Goal: Information Seeking & Learning: Find specific page/section

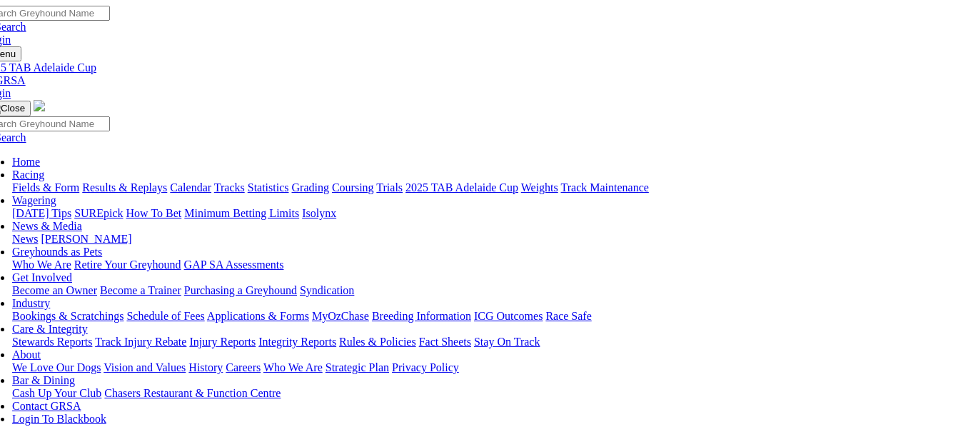
scroll to position [0, 7]
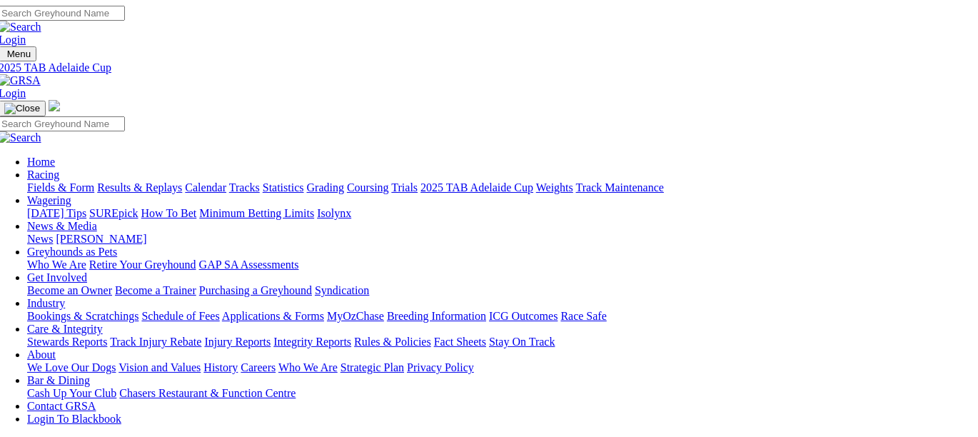
click at [47, 181] on link "Fields & Form" at bounding box center [60, 187] width 67 height 12
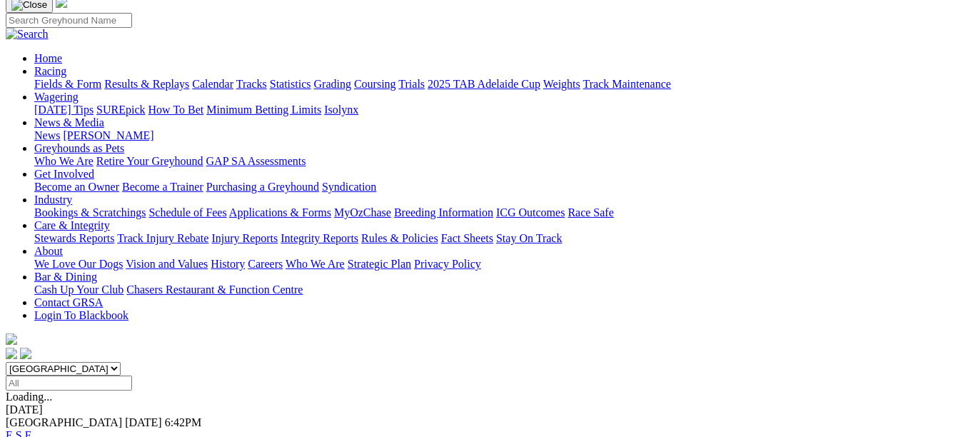
scroll to position [98, 0]
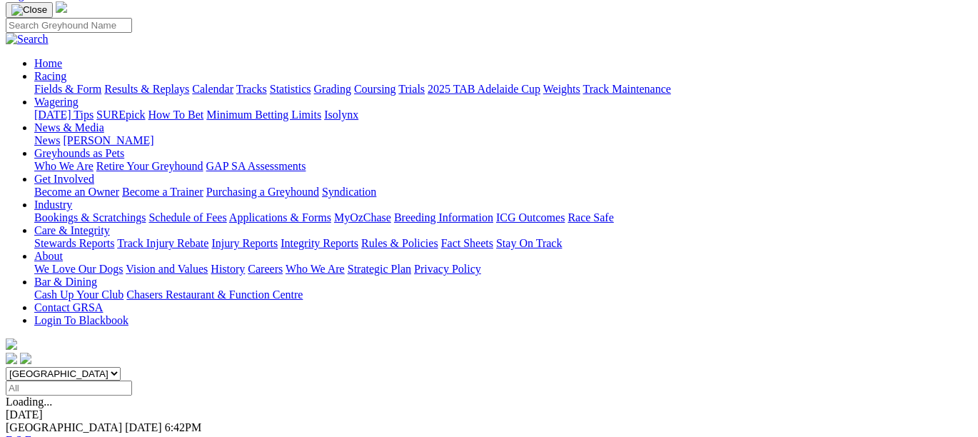
click at [121, 367] on select "[GEOGRAPHIC_DATA] [GEOGRAPHIC_DATA] [GEOGRAPHIC_DATA] [GEOGRAPHIC_DATA] [GEOGRA…" at bounding box center [63, 374] width 115 height 14
drag, startPoint x: 346, startPoint y: 81, endPoint x: 323, endPoint y: 159, distance: 81.1
click at [323, 421] on div "[GEOGRAPHIC_DATA] [DATE] 6:42PM E S F" at bounding box center [489, 434] width 966 height 26
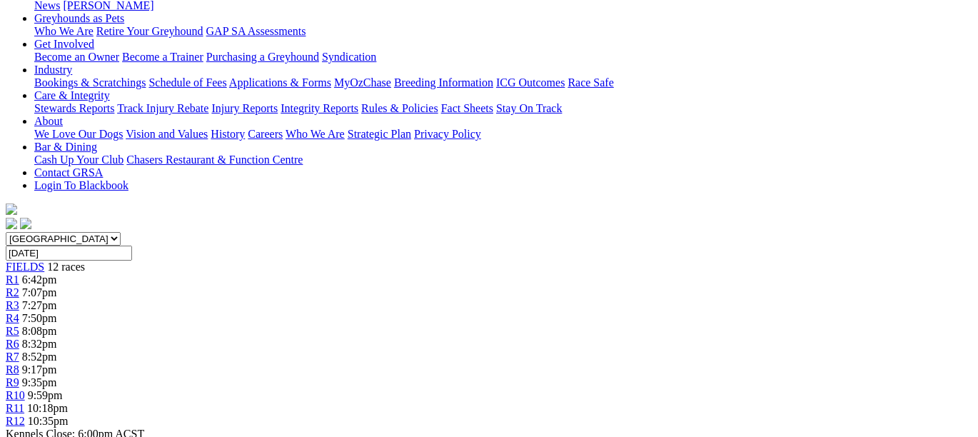
scroll to position [259, 0]
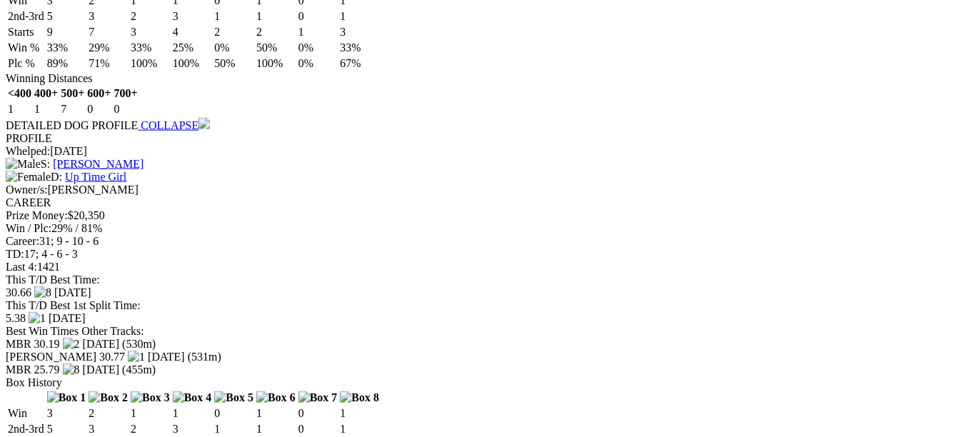
scroll to position [1797, 0]
